Goal: Go to known website: Access a specific website the user already knows

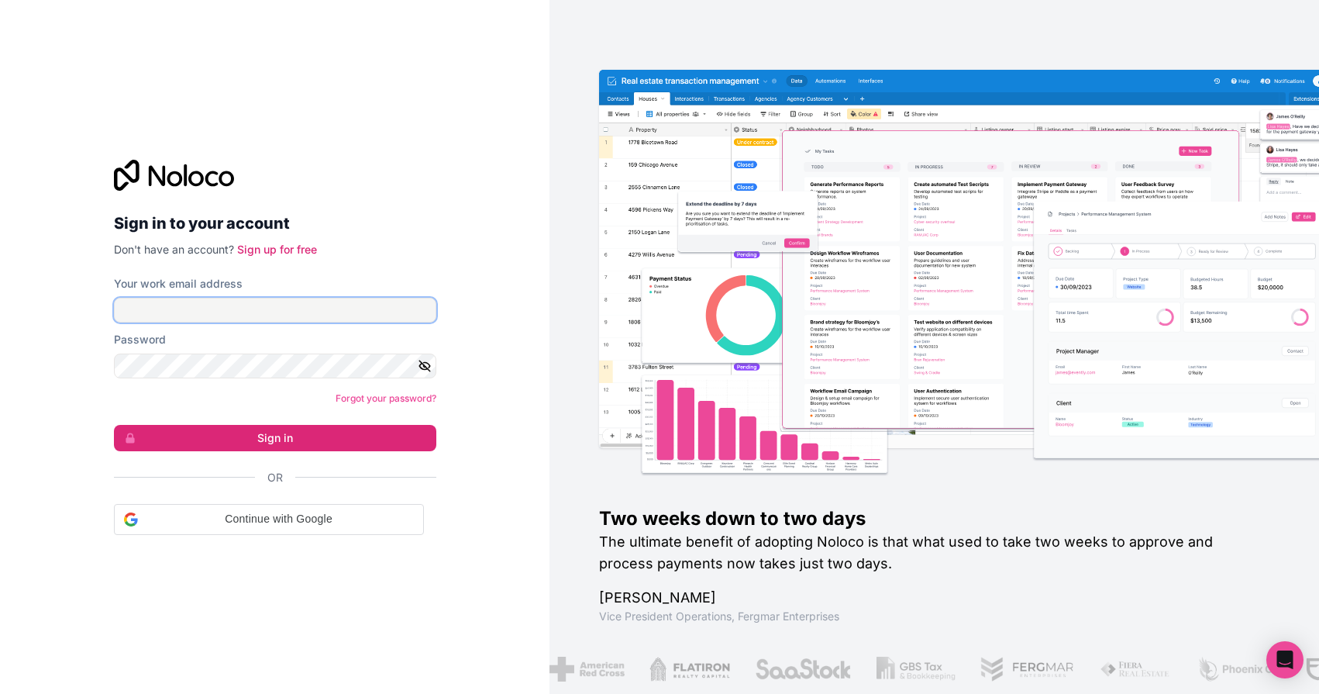
type input "bob@nexus9.nl"
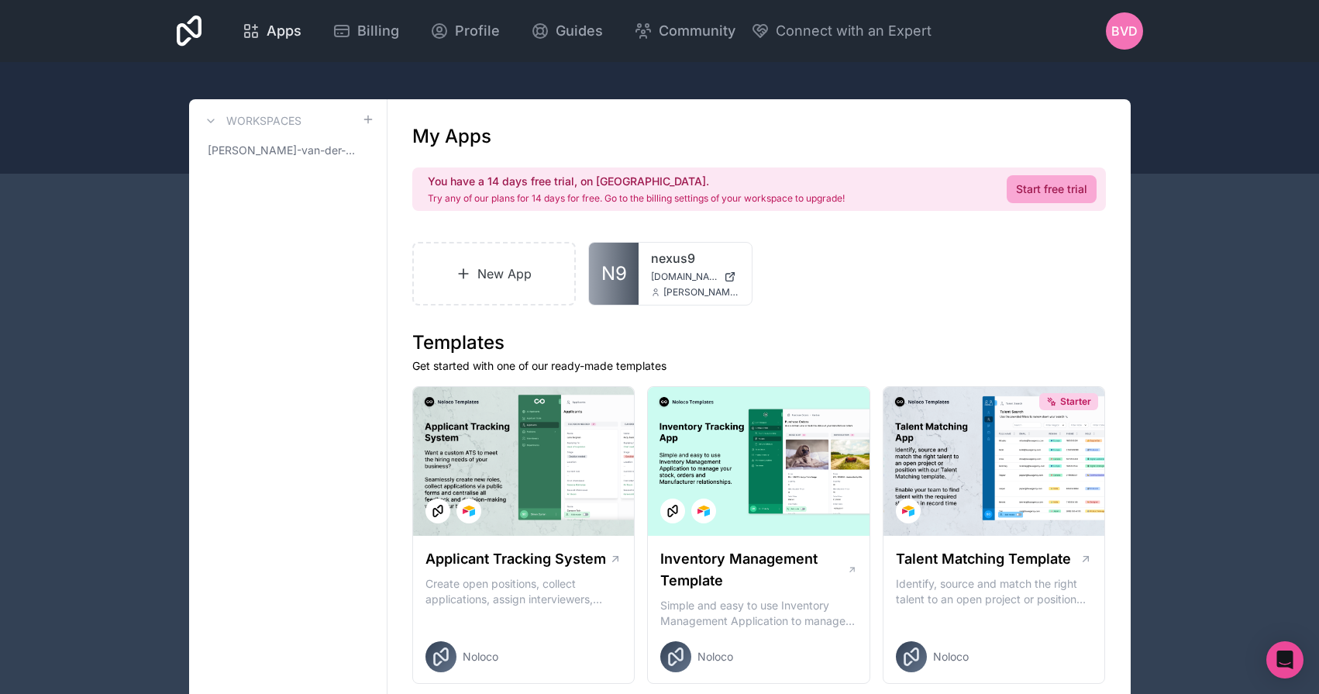
click at [283, 28] on span "Apps" at bounding box center [284, 31] width 35 height 22
click at [340, 144] on span "bob-van-der-meer-workspace" at bounding box center [279, 151] width 142 height 16
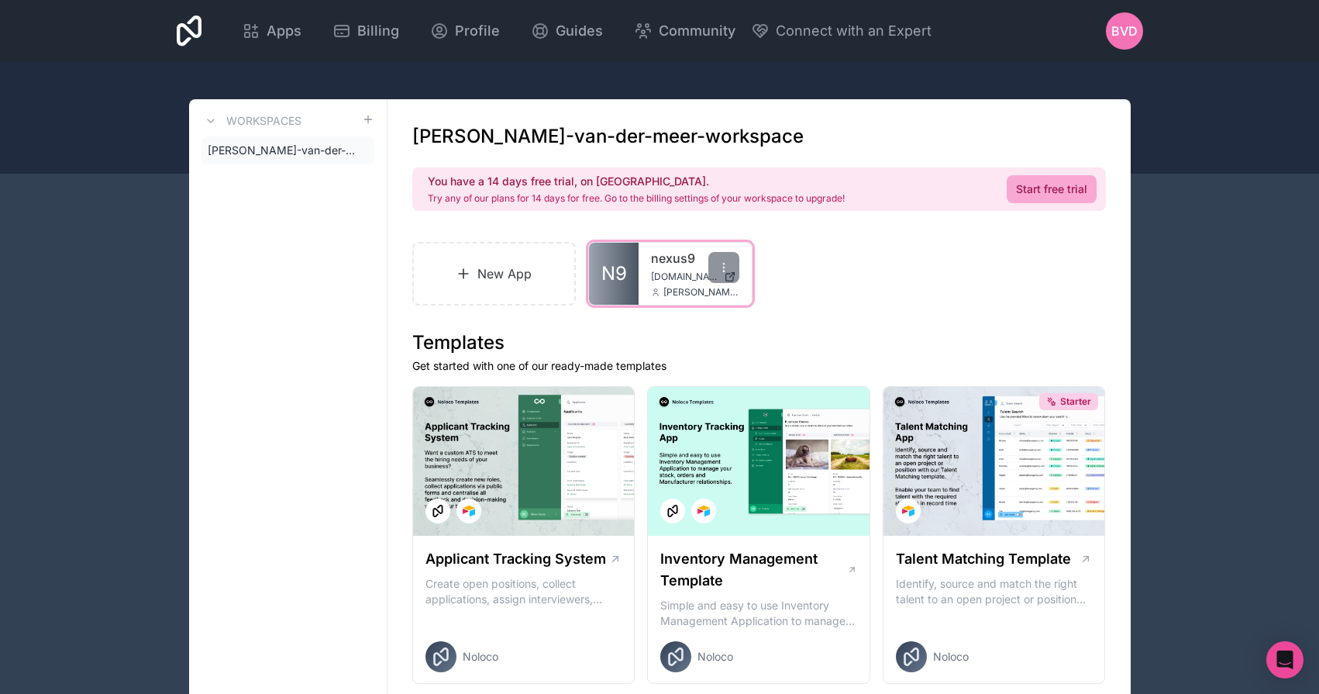
click at [671, 281] on span "nexus9.noloco.co" at bounding box center [684, 277] width 67 height 12
